Goal: Information Seeking & Learning: Learn about a topic

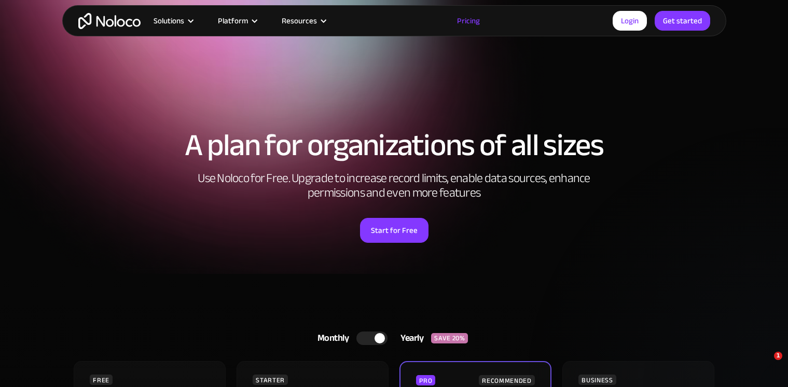
scroll to position [76, 0]
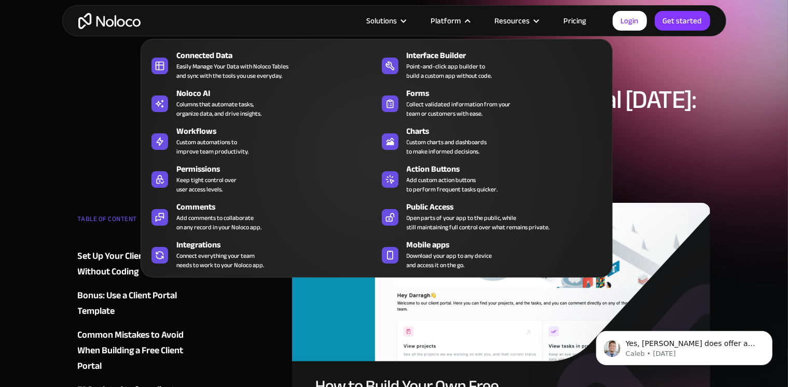
scroll to position [64, 0]
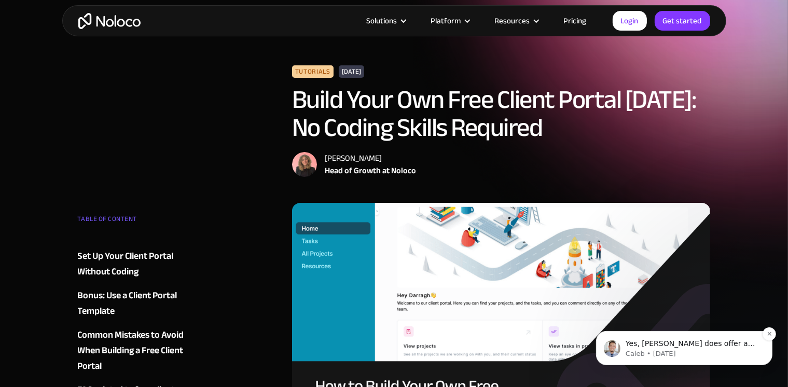
click at [640, 351] on p "Caleb • [DATE]" at bounding box center [692, 353] width 134 height 9
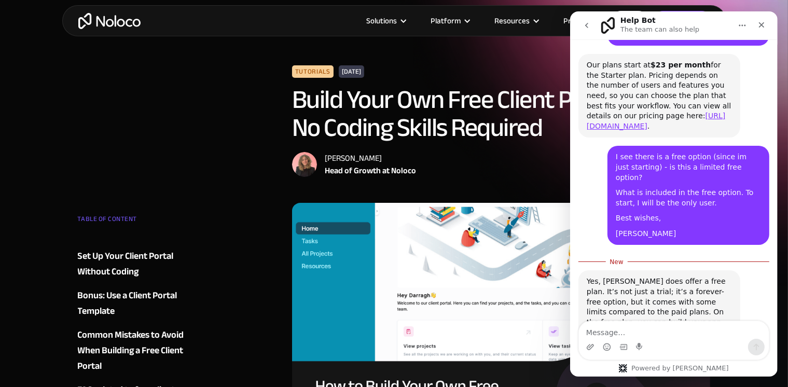
scroll to position [1041, 0]
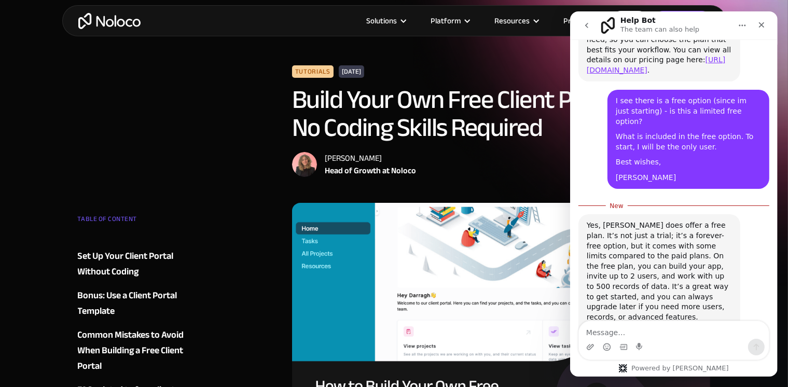
click at [645, 351] on div "Intercom messenger" at bounding box center [674, 347] width 190 height 17
click at [459, 163] on div "[PERSON_NAME] Head of Growth at Noloco" at bounding box center [501, 164] width 419 height 25
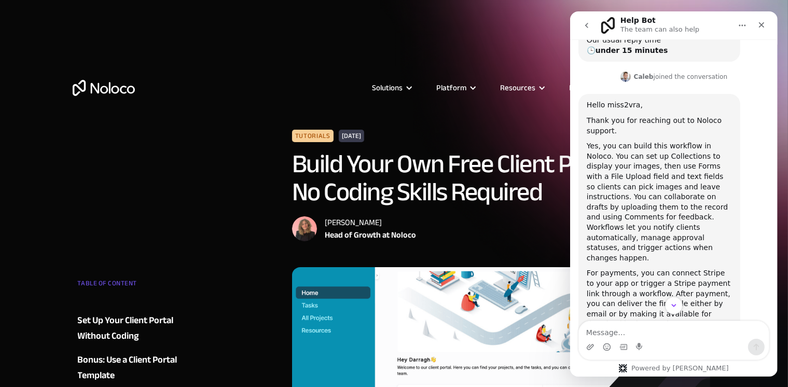
scroll to position [309, 0]
drag, startPoint x: 633, startPoint y: 138, endPoint x: 670, endPoint y: 136, distance: 37.4
click at [670, 139] on div "Yes, you can build this workflow in Noloco. You can set up Collections to displ…" at bounding box center [658, 200] width 145 height 122
click at [649, 307] on div "Intercom messenger" at bounding box center [674, 306] width 208 height 18
click at [651, 307] on div "Intercom messenger" at bounding box center [674, 306] width 208 height 18
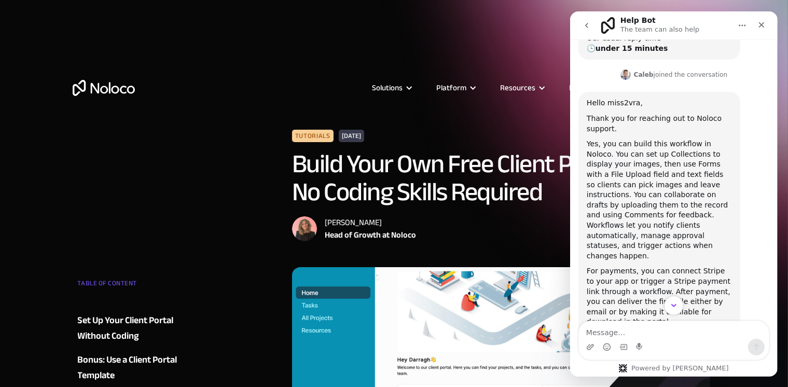
click at [670, 301] on icon "Scroll to bottom" at bounding box center [673, 305] width 9 height 9
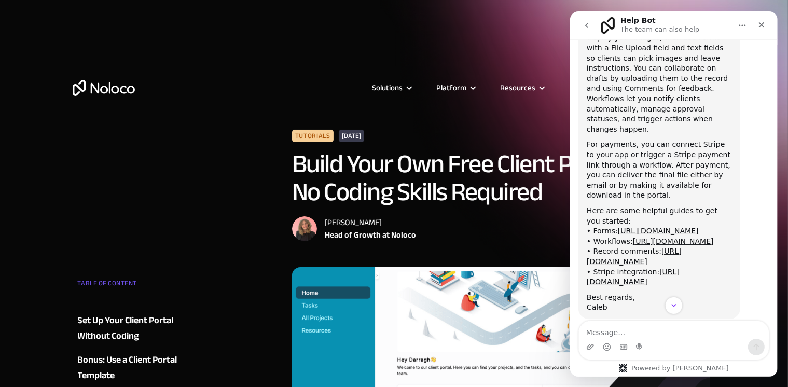
scroll to position [437, 0]
click at [634, 225] on link "[URL][DOMAIN_NAME]" at bounding box center [657, 229] width 81 height 8
click at [341, 48] on div "Solutions Use Cases Business Types Project Management Keep track of customers, …" at bounding box center [394, 77] width 664 height 103
click at [588, 24] on icon "go back" at bounding box center [586, 25] width 8 height 8
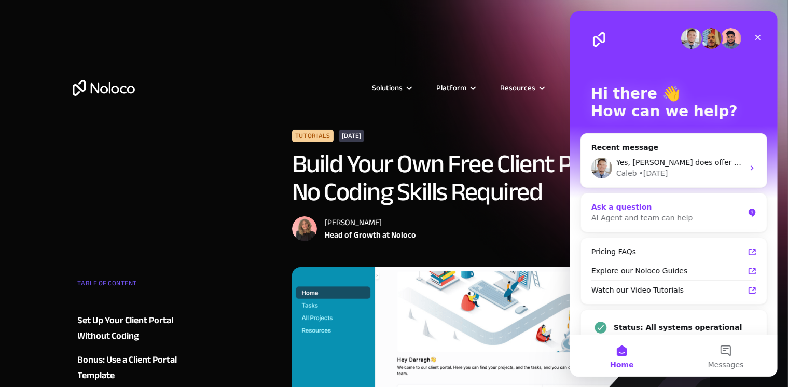
scroll to position [15, 0]
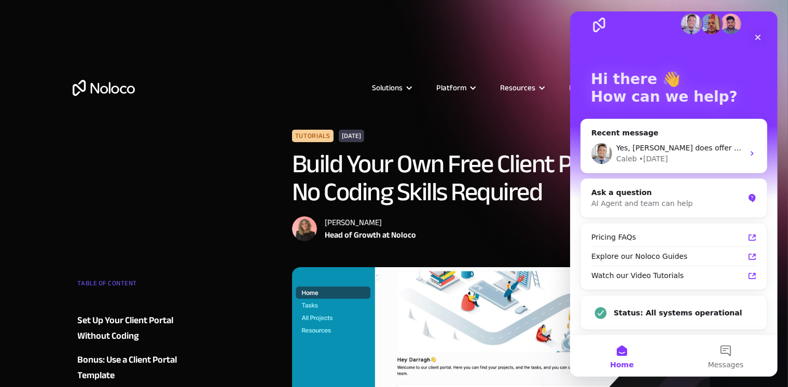
click at [656, 287] on div "Pricing FAQs Explore our Noloco Guides Watch our Video Tutorials" at bounding box center [674, 257] width 186 height 66
click at [653, 272] on div "Watch our Video Tutorials" at bounding box center [667, 275] width 153 height 11
